Goal: Navigation & Orientation: Find specific page/section

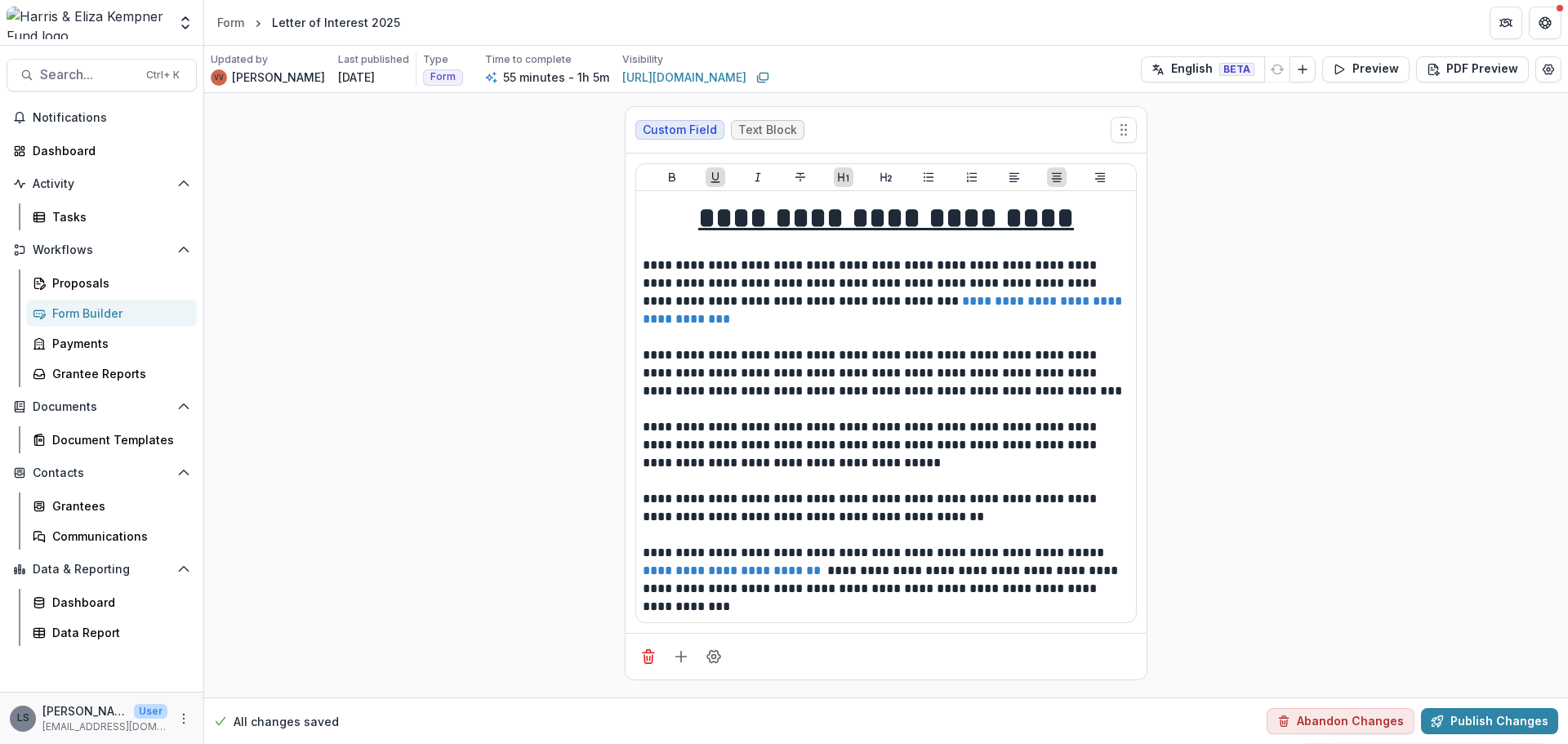
scroll to position [5065, 0]
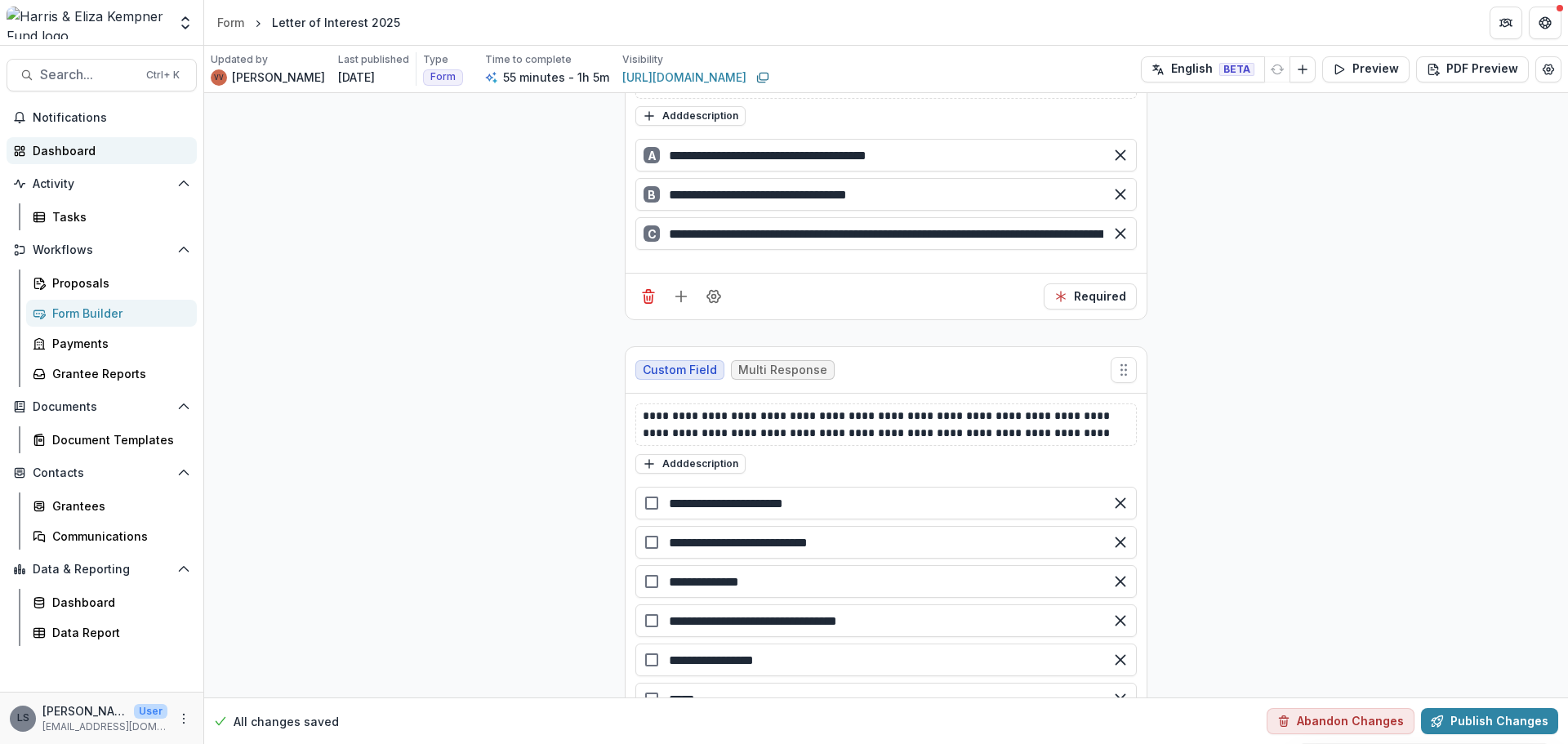
click at [88, 145] on div "Dashboard" at bounding box center [107, 151] width 151 height 17
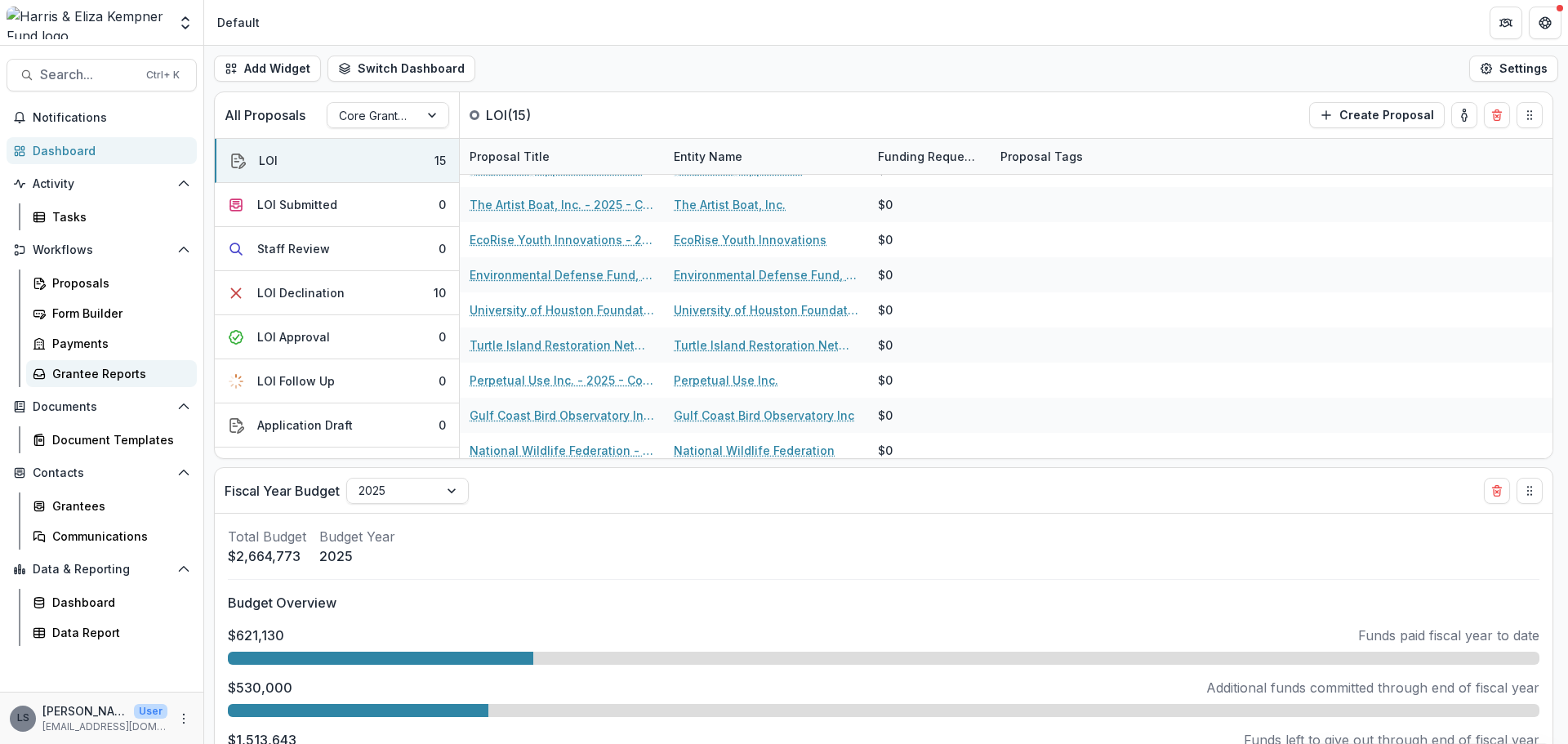
click at [116, 380] on div "Grantee Reports" at bounding box center [118, 374] width 132 height 17
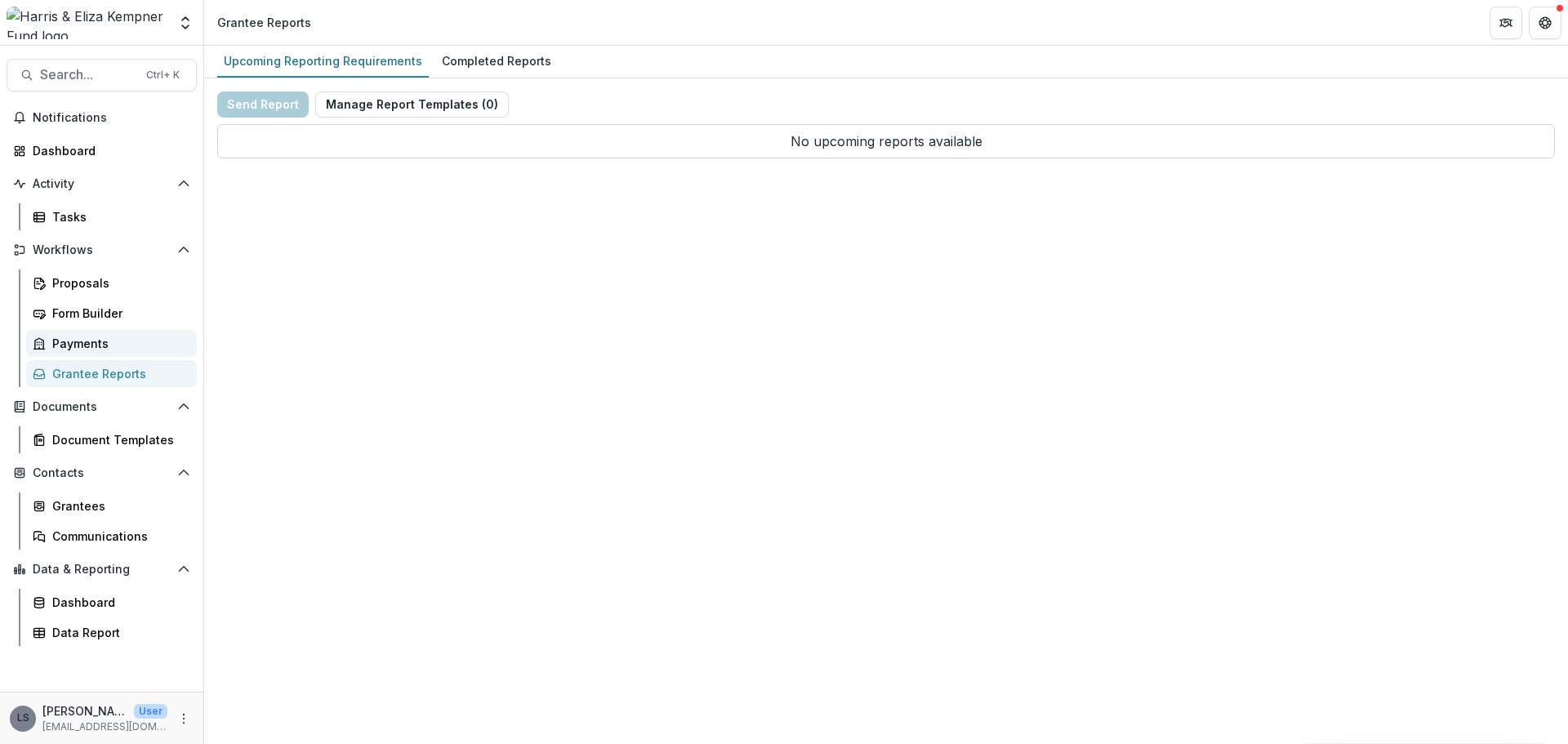
click at [46, 337] on link "Payments" at bounding box center [112, 344] width 171 height 27
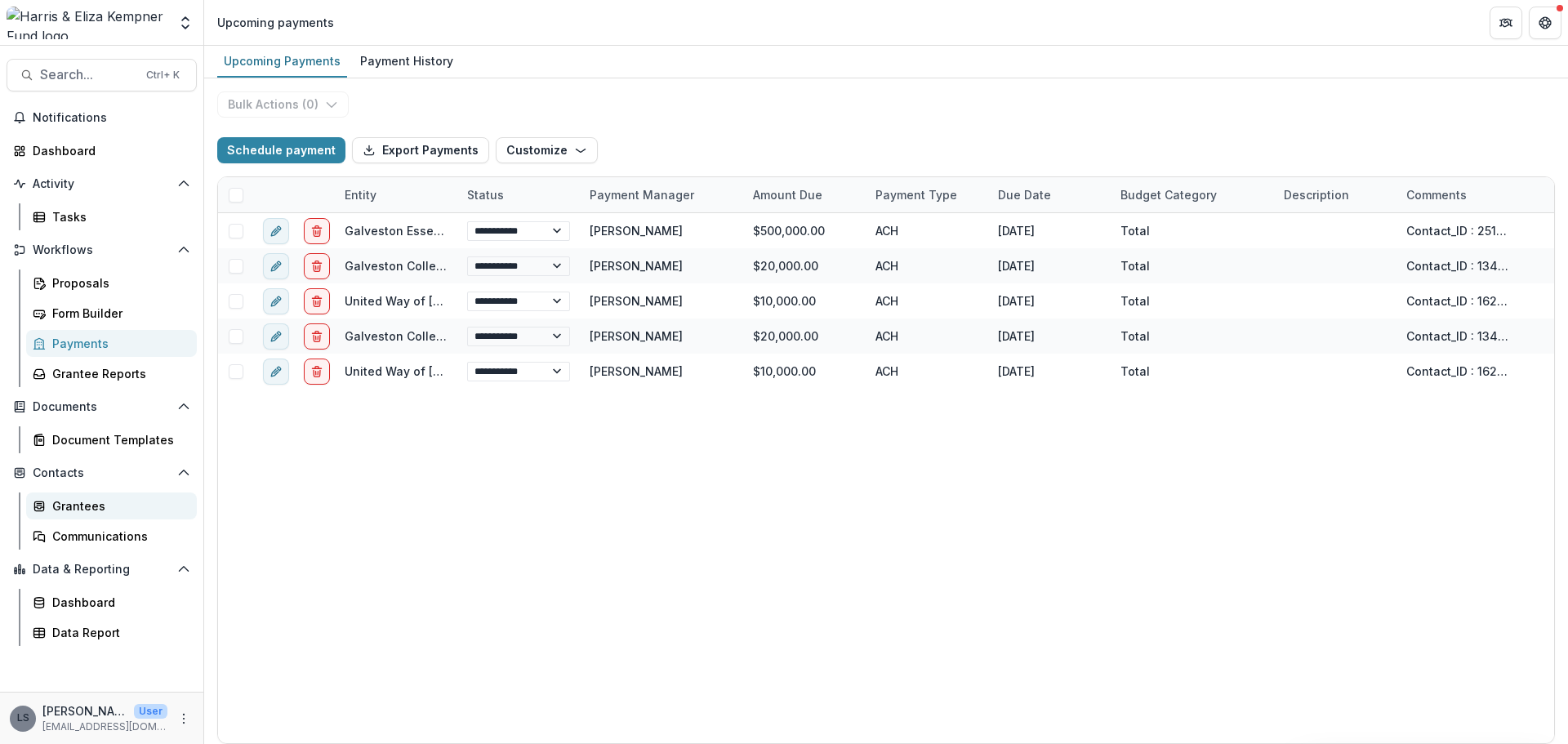
click at [109, 500] on div "Grantees" at bounding box center [118, 506] width 132 height 17
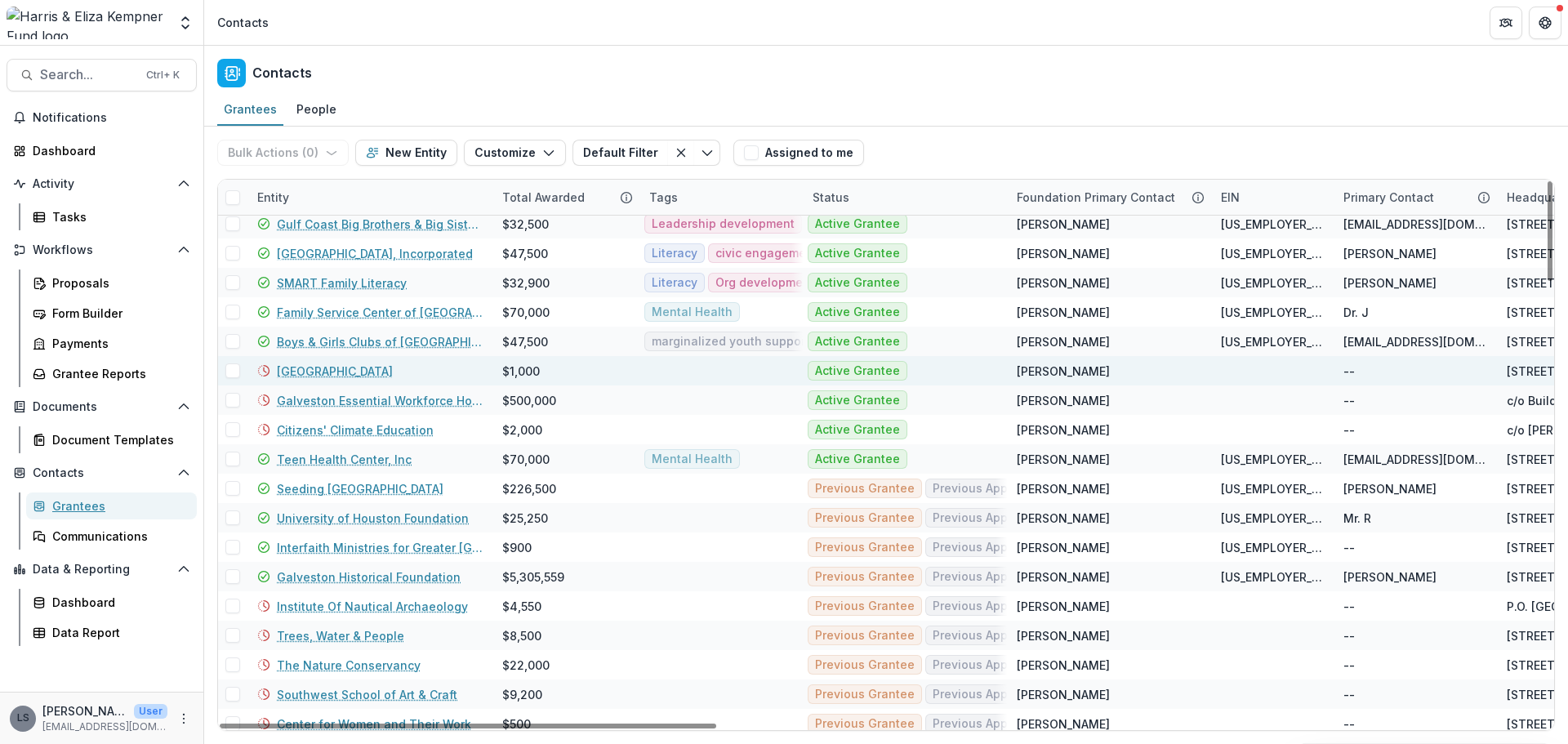
scroll to position [490, 0]
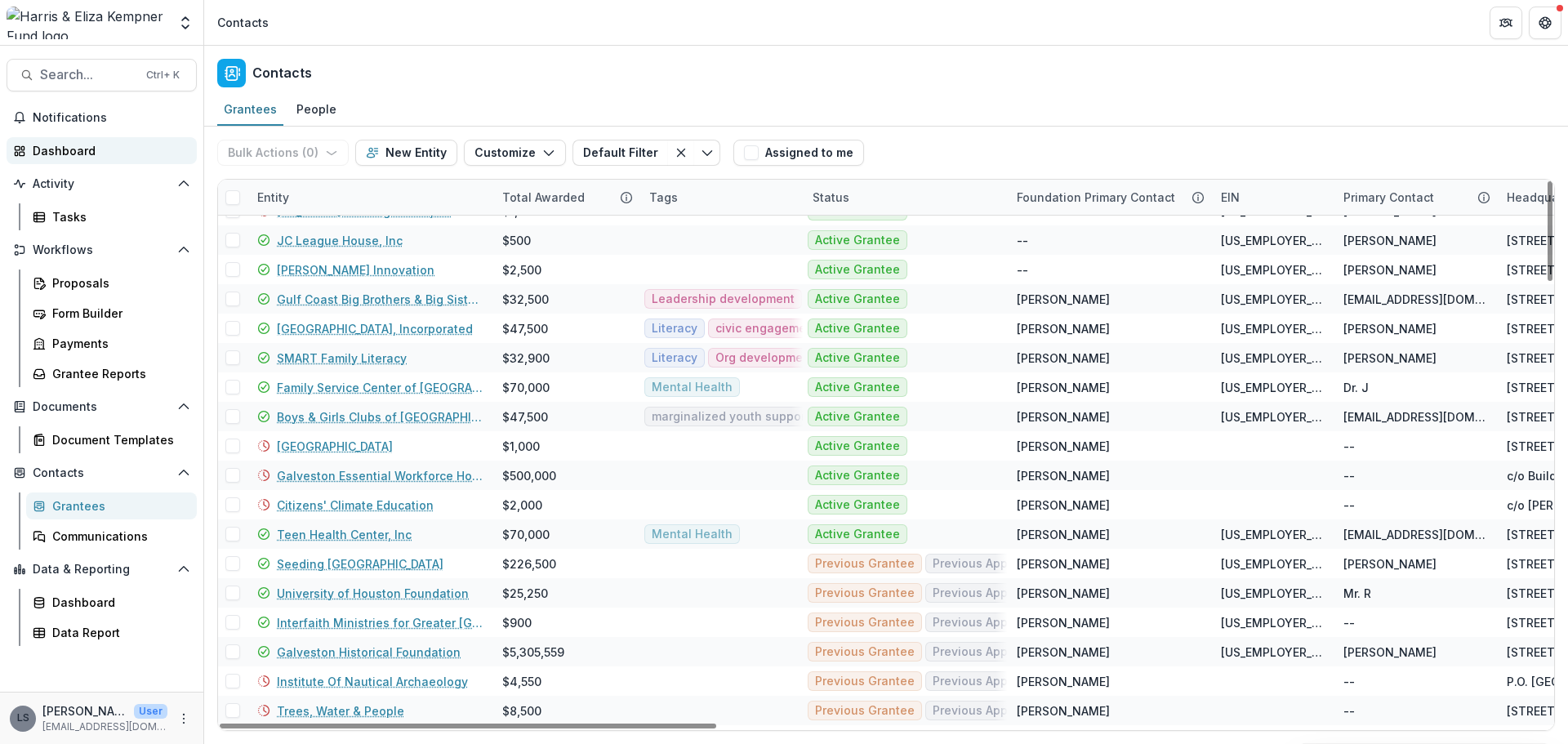
click at [64, 157] on div "Dashboard" at bounding box center [107, 151] width 151 height 17
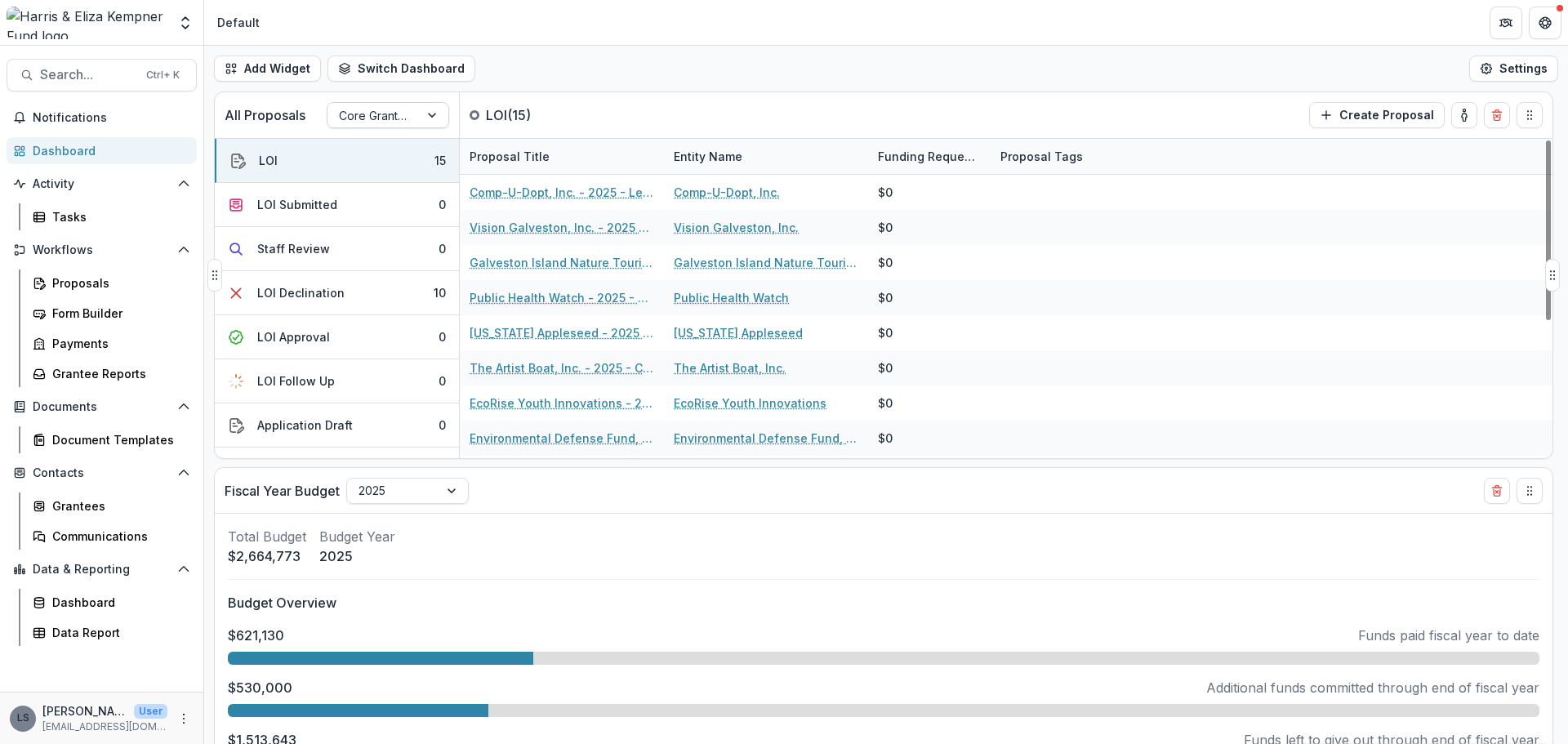
click at [359, 123] on div at bounding box center [373, 116] width 68 height 21
click at [599, 91] on div "Add Widget Switch Dashboard Default New Dashboard Settings" at bounding box center [886, 68] width 1364 height 46
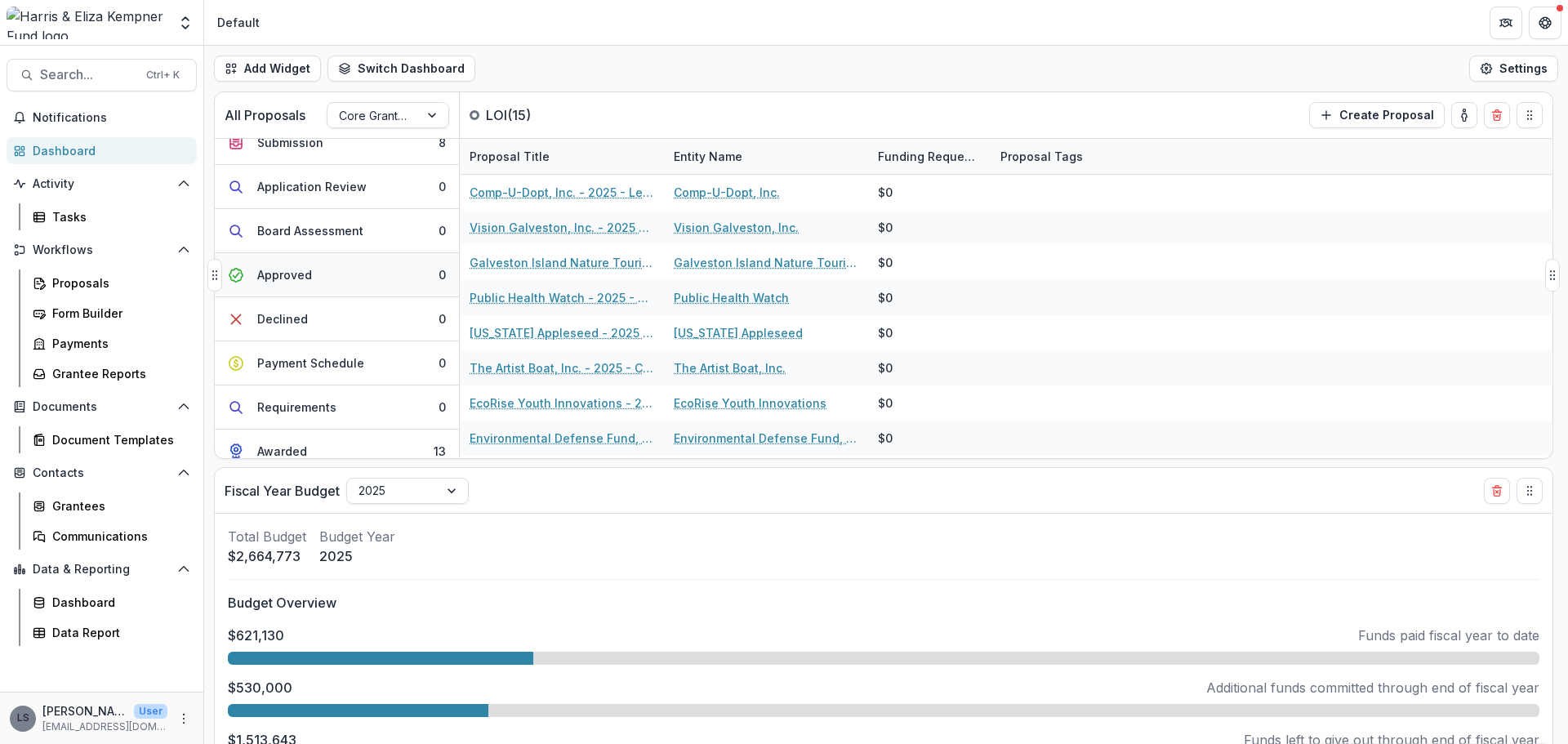
scroll to position [342, 0]
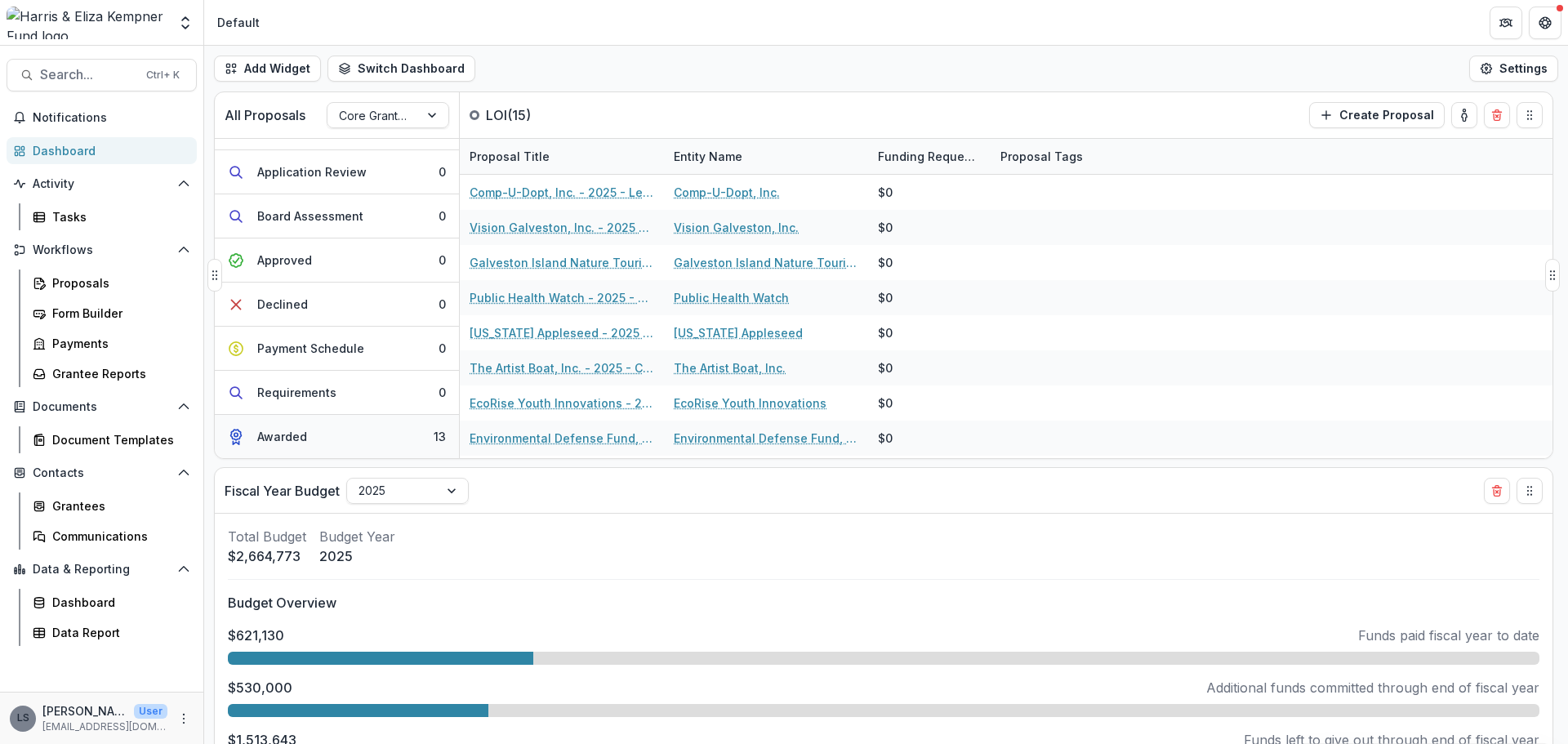
click at [305, 437] on div "Awarded" at bounding box center [282, 437] width 50 height 17
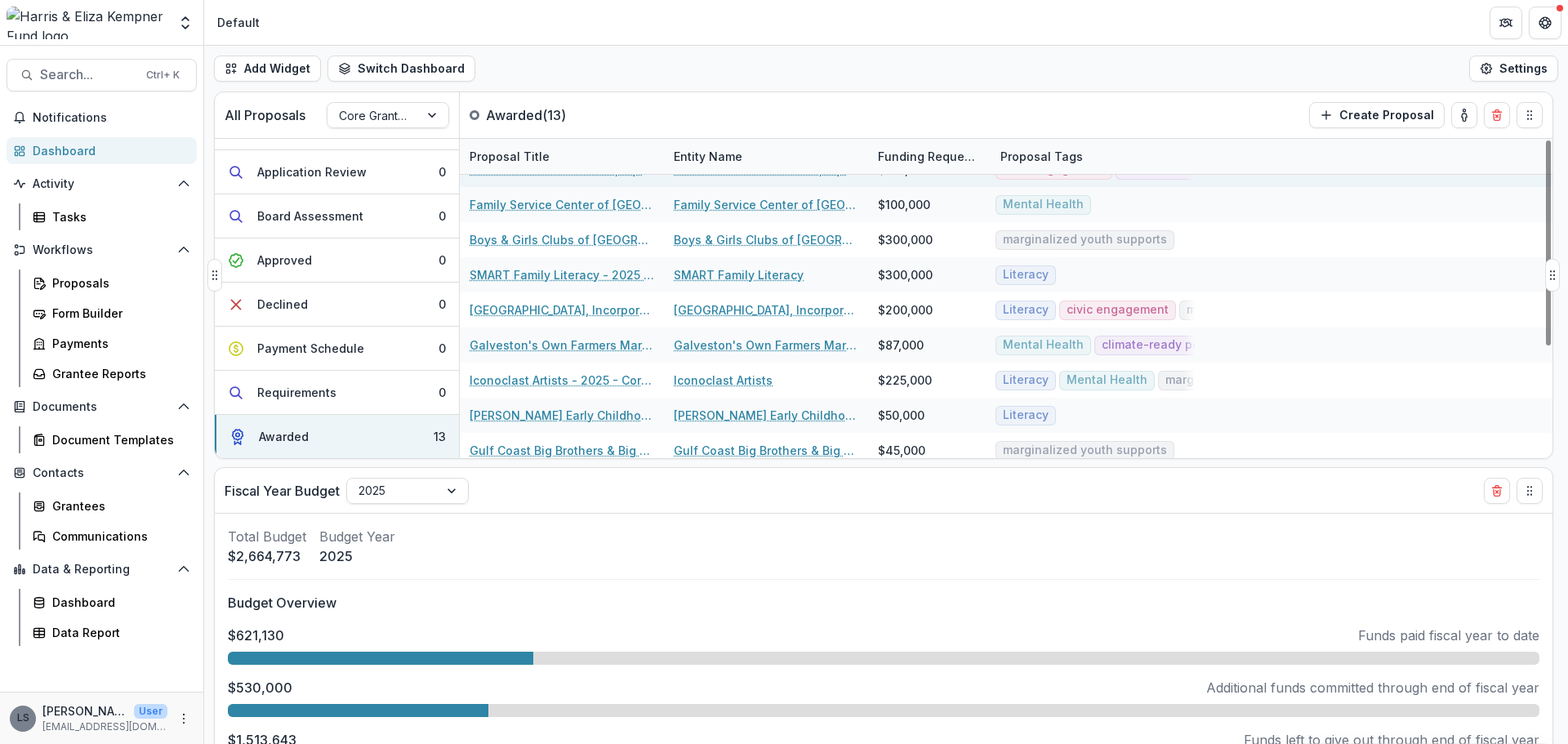
scroll to position [173, 0]
